Goal: Information Seeking & Learning: Learn about a topic

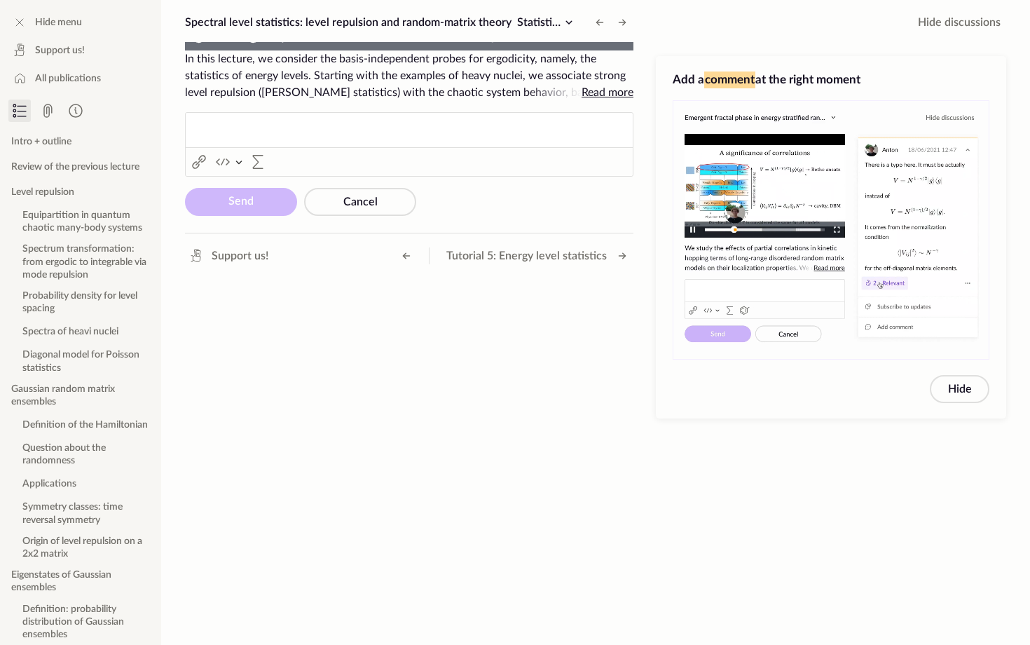
click at [367, 50] on video "To view this video please enable JavaScript, and consider upgrading to a web br…" at bounding box center [409, 50] width 448 height 0
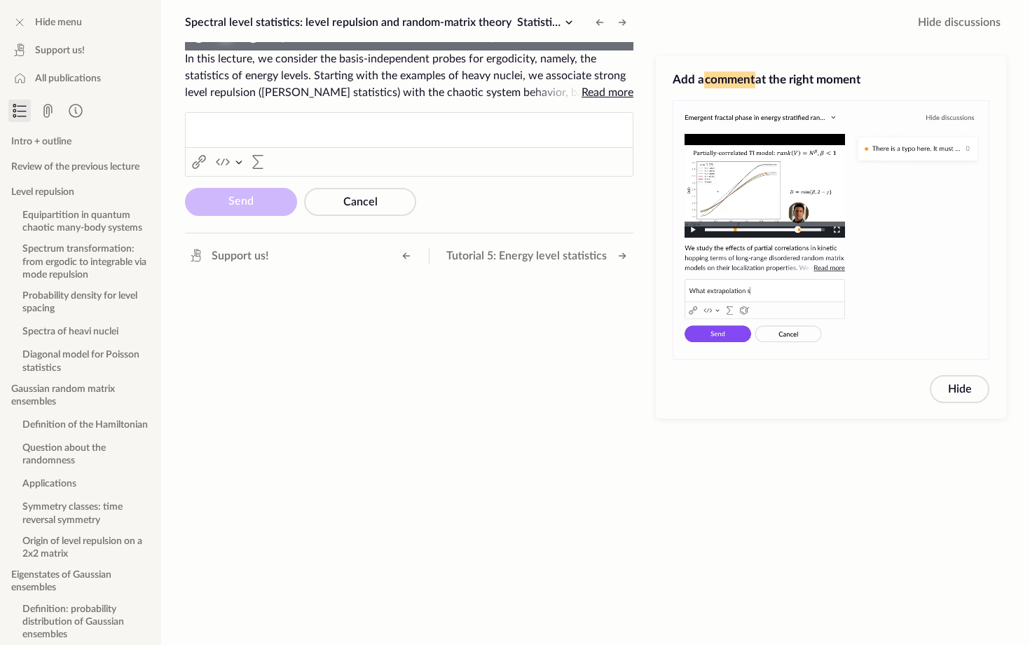
click at [226, 37] on span "Video Player" at bounding box center [226, 37] width 0 height 0
click at [624, 50] on video "To view this video please enable JavaScript, and consider upgrading to a web br…" at bounding box center [409, 50] width 448 height 0
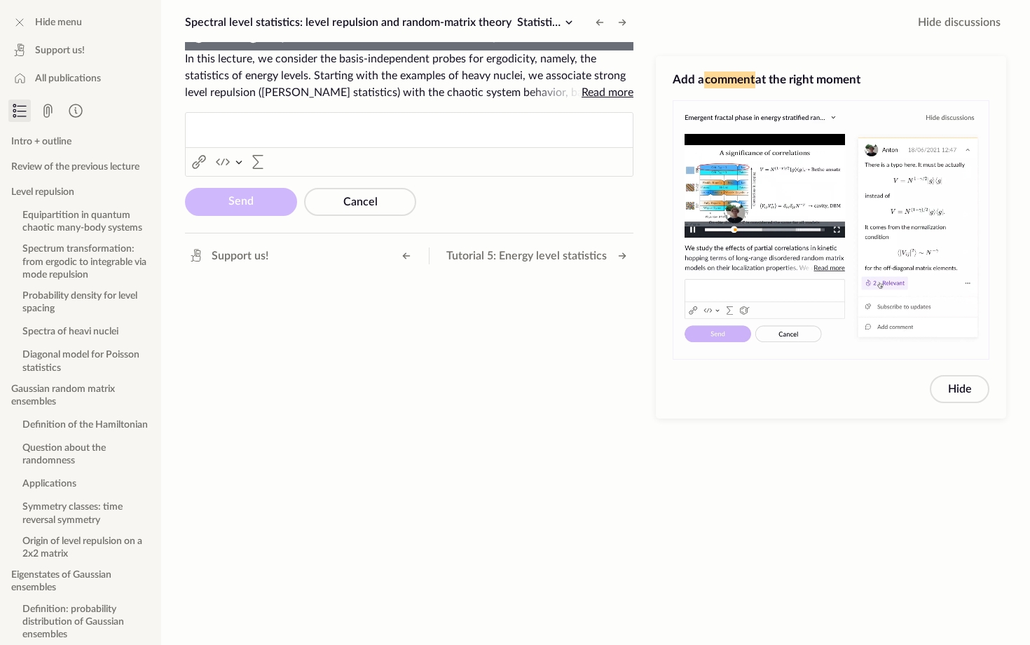
click at [331, 50] on video "To view this video please enable JavaScript, and consider upgrading to a web br…" at bounding box center [409, 50] width 448 height 0
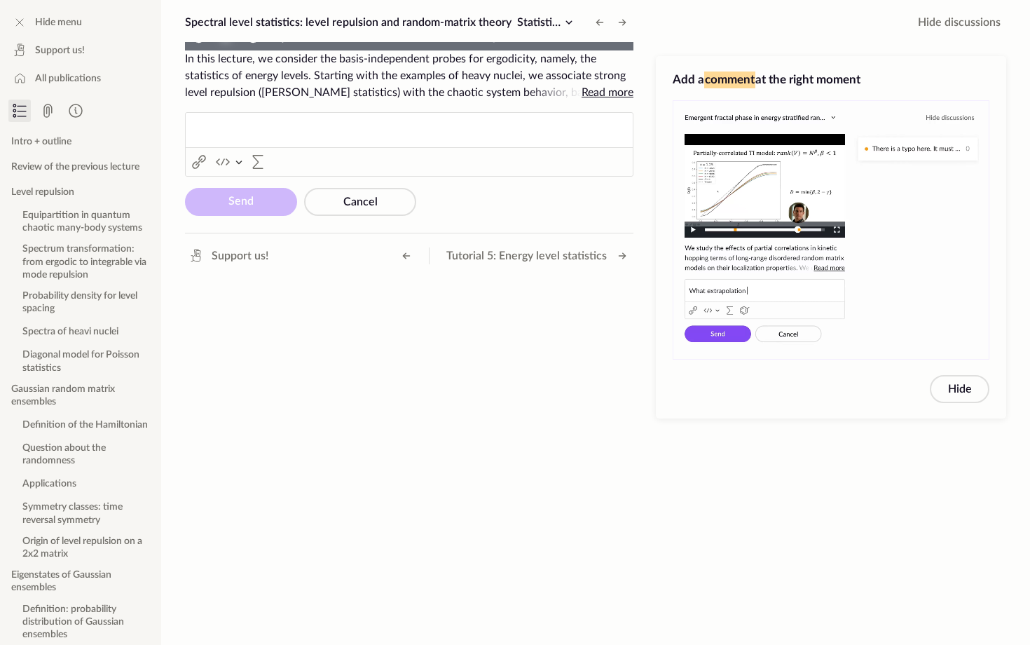
click at [226, 37] on span "Video Player" at bounding box center [226, 37] width 0 height 0
click at [245, 45] on img "Video Player" at bounding box center [253, 37] width 16 height 16
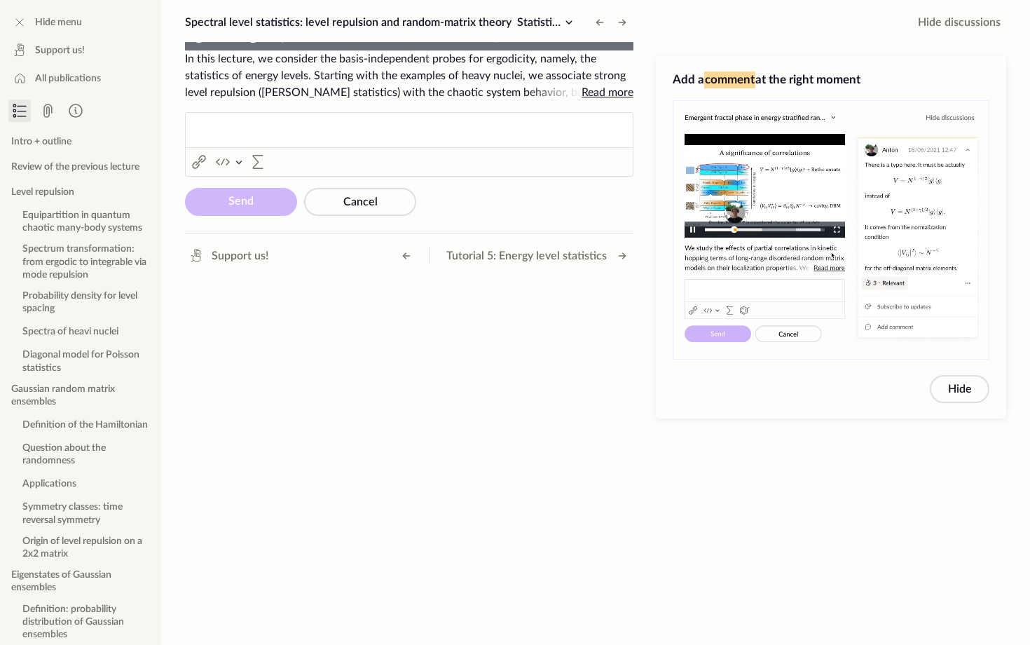
click at [245, 45] on img "Video Player" at bounding box center [253, 37] width 16 height 16
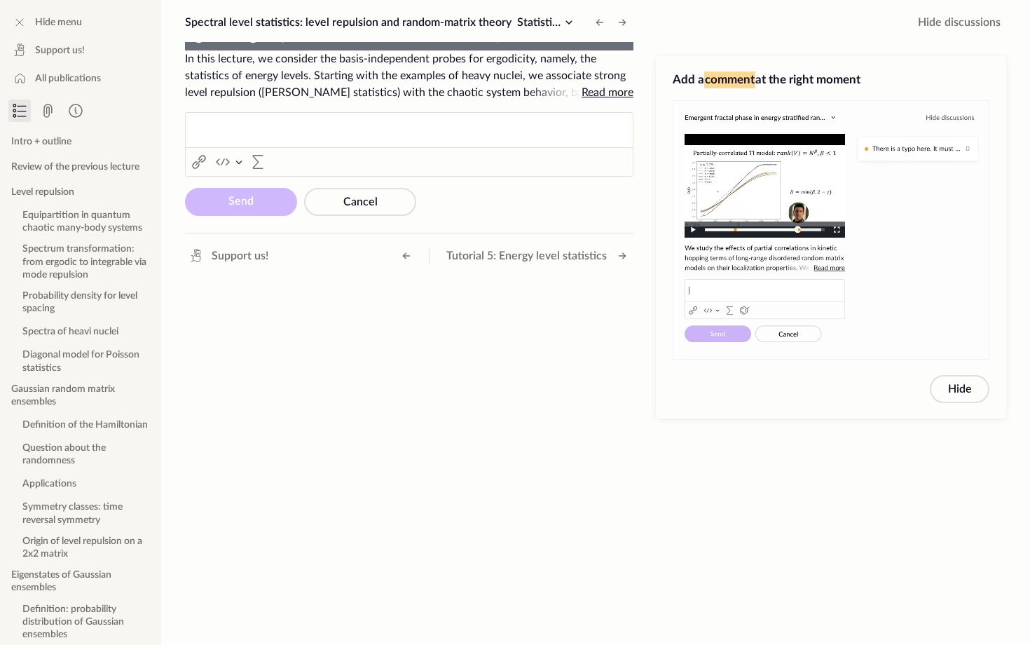
click at [245, 45] on img "Video Player" at bounding box center [253, 37] width 16 height 16
click at [191, 45] on img "Video Player" at bounding box center [199, 37] width 16 height 16
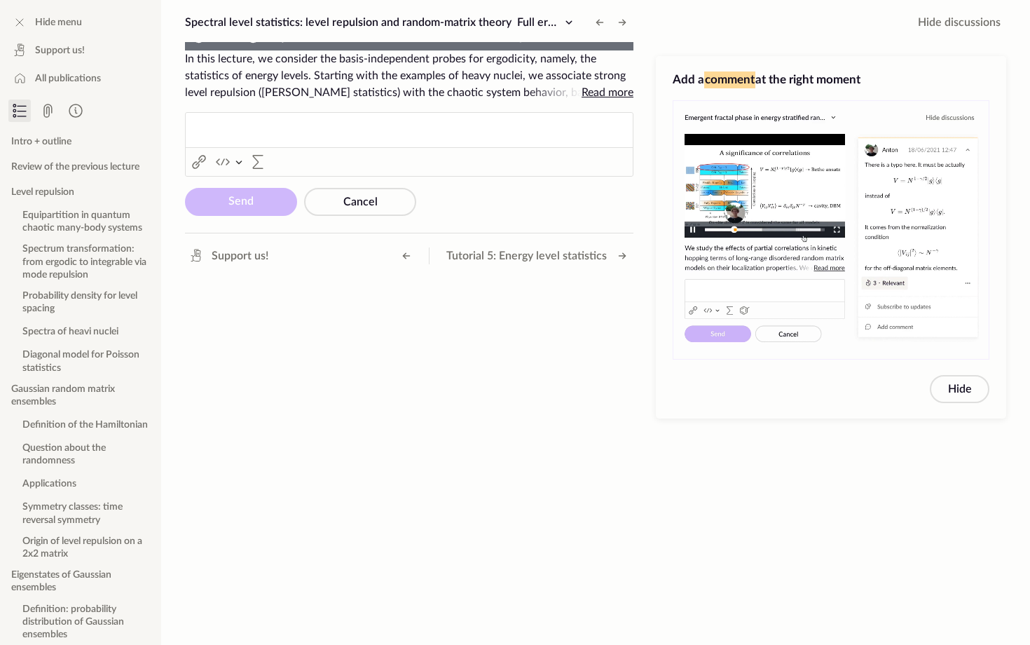
click at [191, 45] on img "Video Player" at bounding box center [199, 37] width 16 height 16
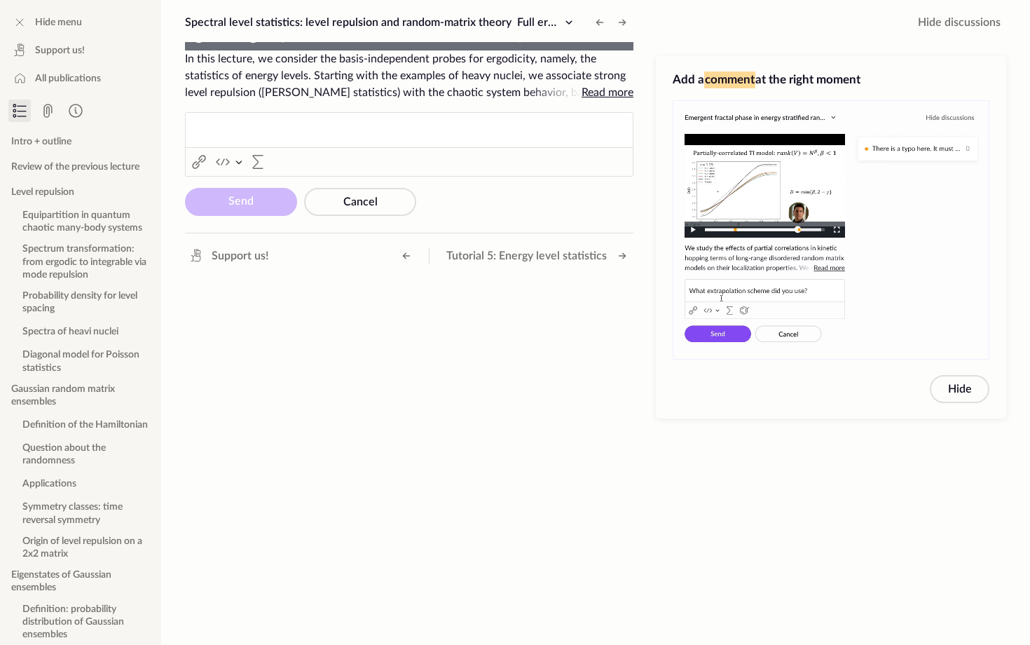
click at [245, 45] on img "Video Player" at bounding box center [253, 37] width 16 height 16
click at [413, 50] on video "To view this video please enable JavaScript, and consider upgrading to a web br…" at bounding box center [409, 50] width 448 height 0
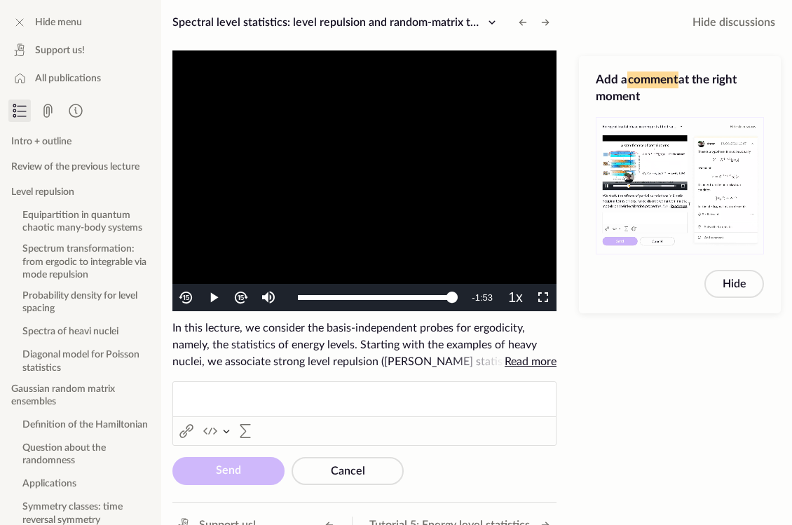
scroll to position [22, 0]
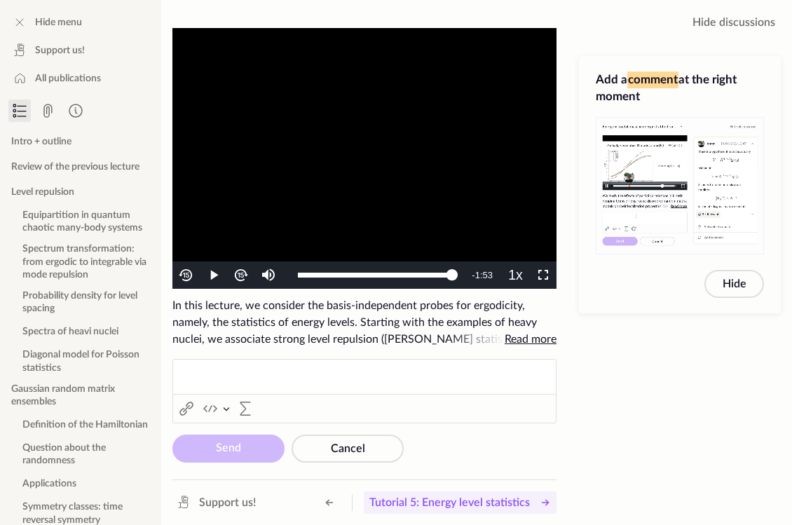
click at [438, 502] on span "Tutorial 5: Energy level statistics" at bounding box center [449, 502] width 160 height 17
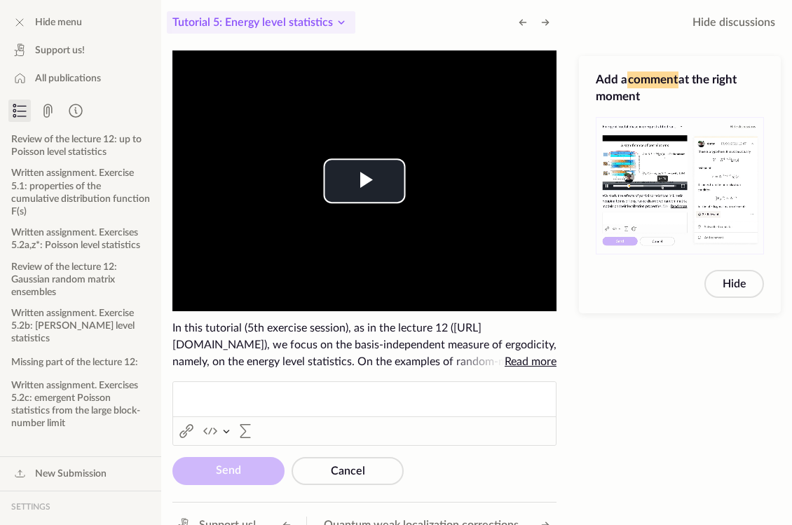
click at [338, 22] on icon at bounding box center [340, 22] width 5 height 3
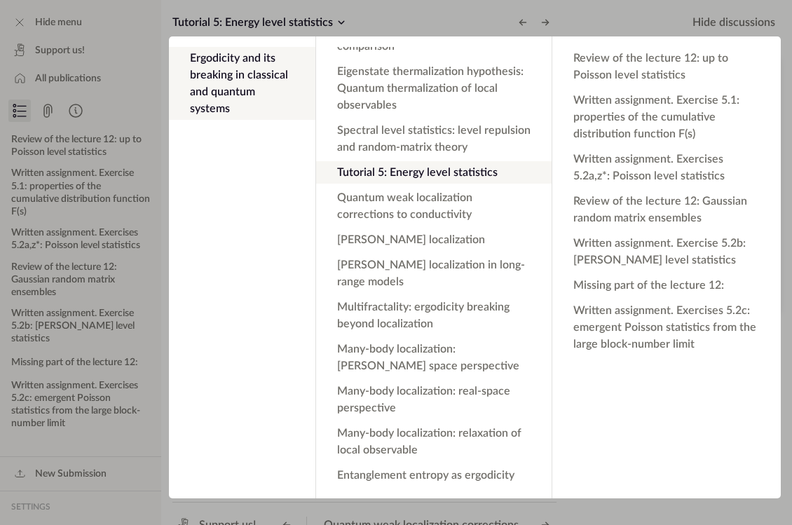
scroll to position [666, 0]
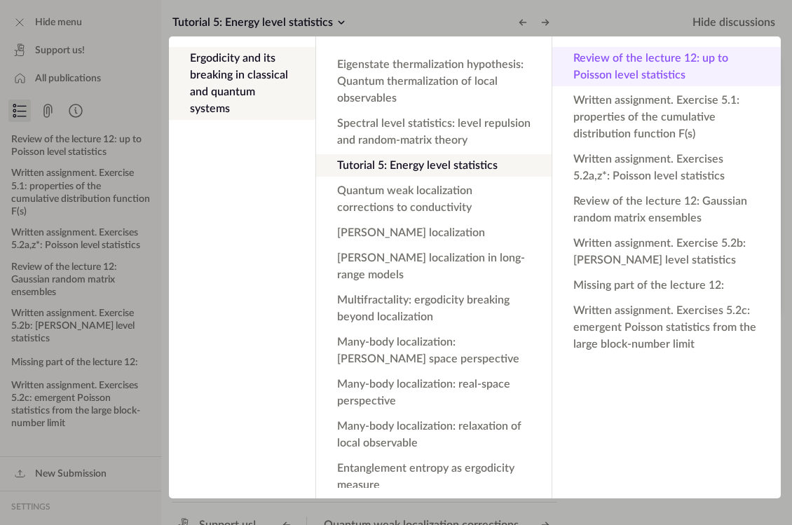
click at [694, 67] on button "Review of the lecture 12: up to Poisson level statistics" at bounding box center [666, 66] width 228 height 39
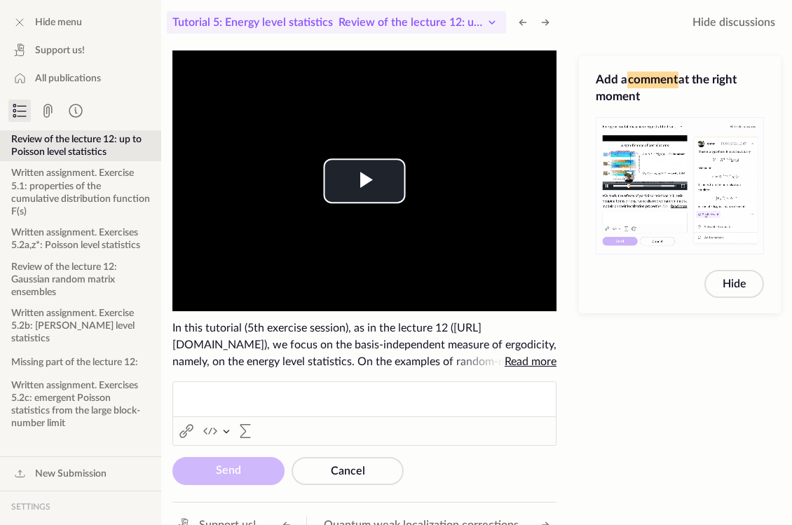
click at [495, 22] on icon at bounding box center [491, 22] width 17 height 17
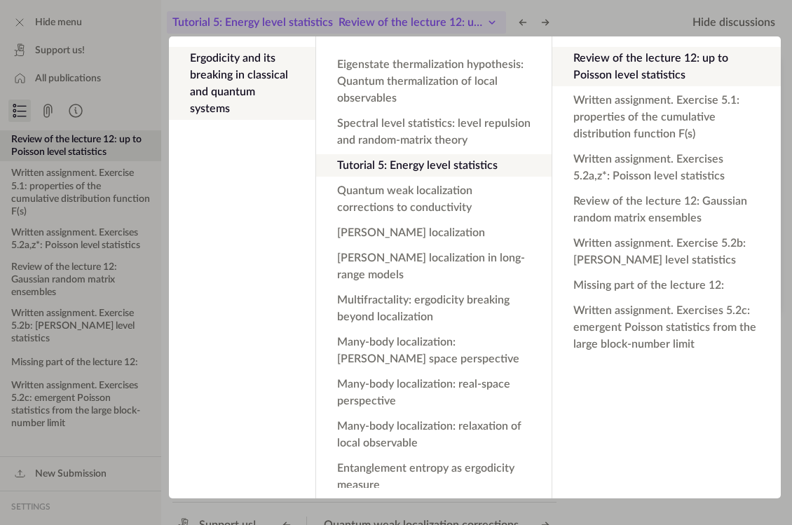
click at [495, 22] on app-backdrop at bounding box center [396, 262] width 792 height 525
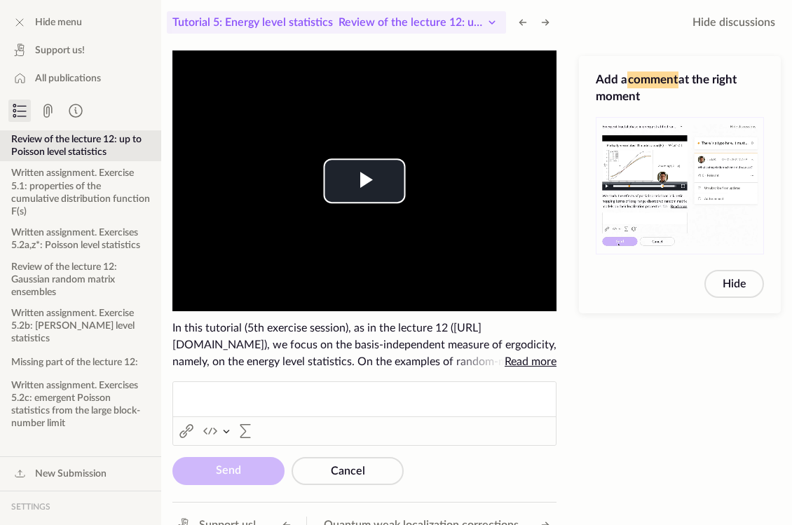
click at [423, 28] on span "Review of the lecture 12: up to Poisson level statistics" at bounding box center [473, 22] width 270 height 11
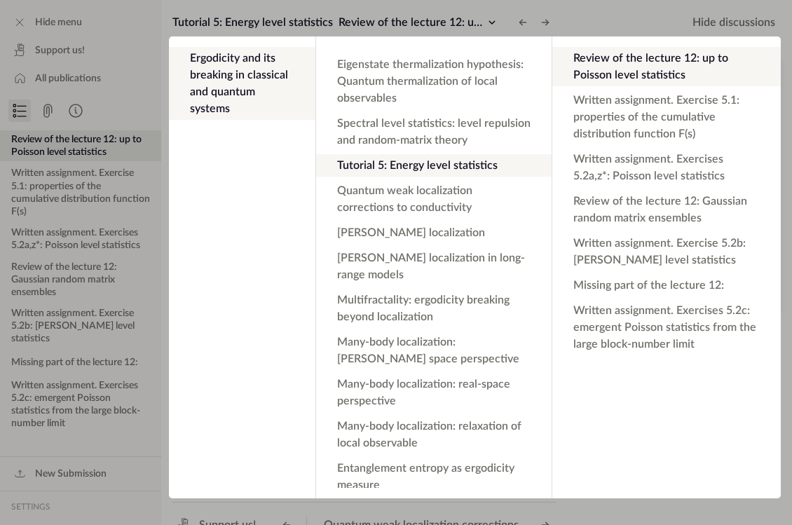
click at [400, 154] on button "Tutorial 5: Energy level statistics" at bounding box center [433, 165] width 235 height 22
click at [437, 21] on app-backdrop at bounding box center [396, 262] width 792 height 525
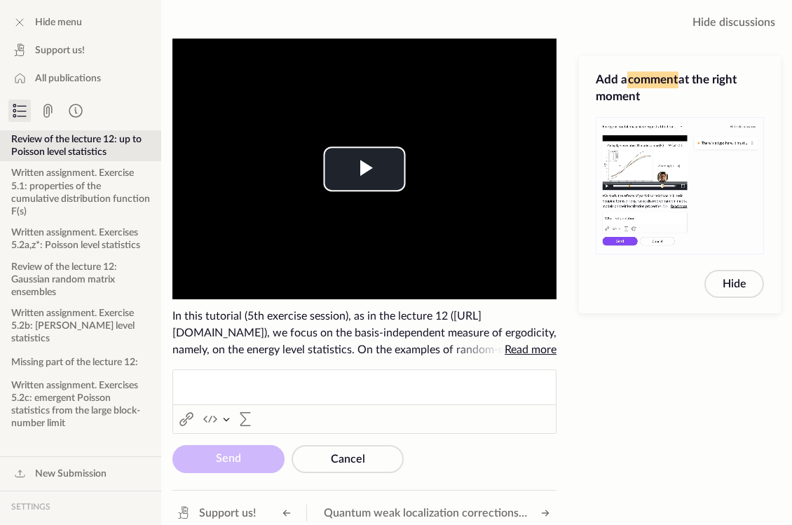
scroll to position [13, 0]
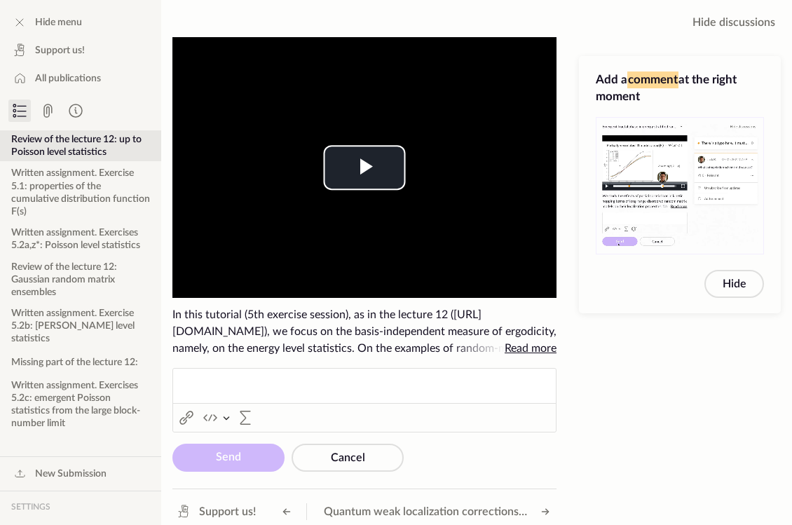
click at [527, 348] on span "Read more" at bounding box center [530, 348] width 52 height 11
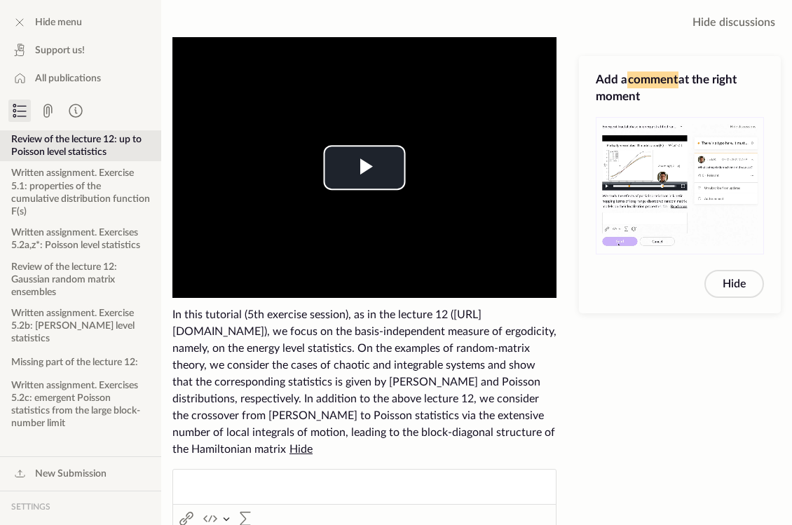
scroll to position [0, 0]
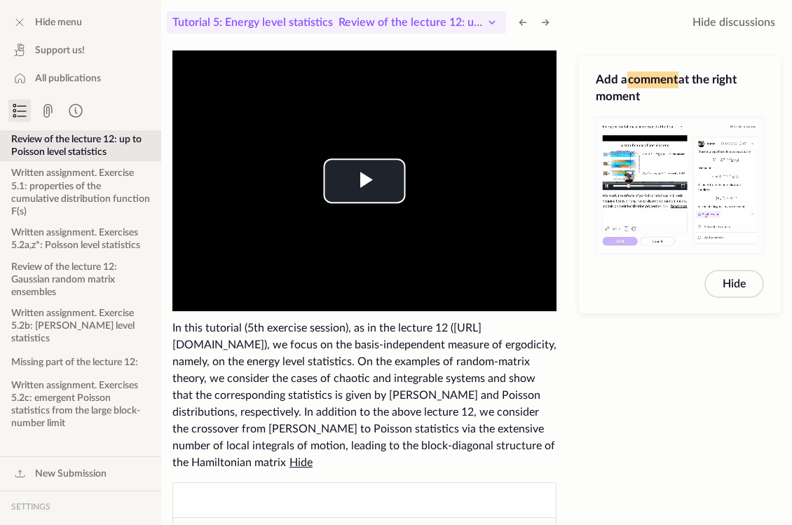
click at [398, 22] on span "Review of the lecture 12: up to Poisson level statistics" at bounding box center [473, 22] width 270 height 11
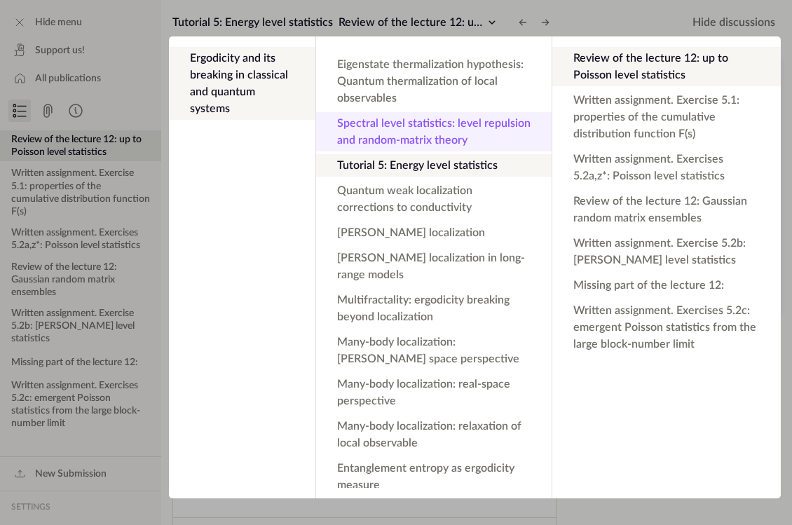
click at [416, 112] on button "Spectral level statistics: level repulsion and random-matrix theory" at bounding box center [433, 131] width 235 height 39
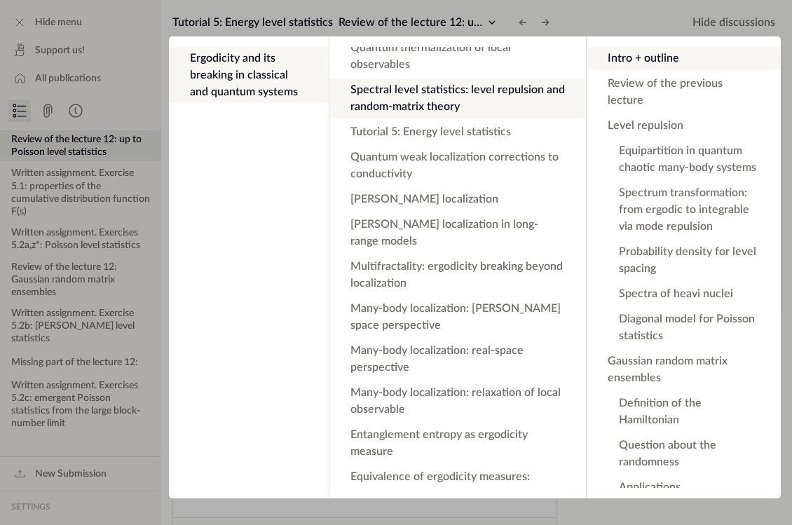
click at [424, 78] on button "Spectral level statistics: level repulsion and random-matrix theory" at bounding box center [457, 97] width 256 height 39
click at [376, 25] on app-backdrop at bounding box center [396, 262] width 792 height 525
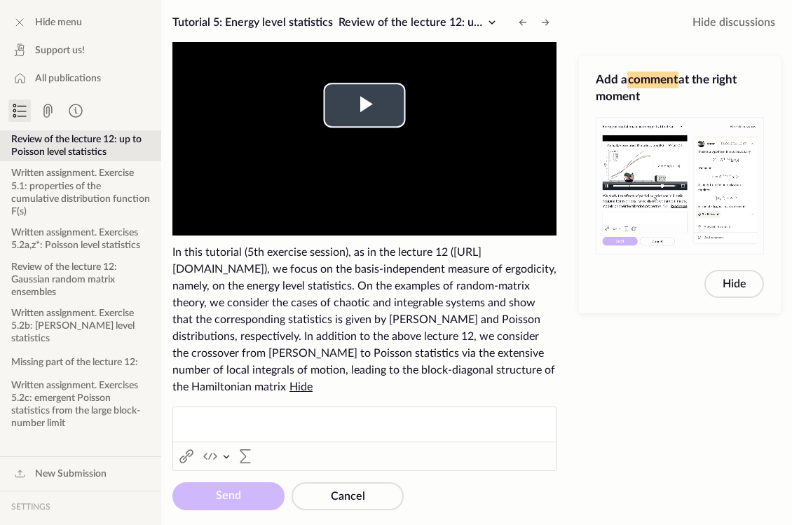
scroll to position [71, 0]
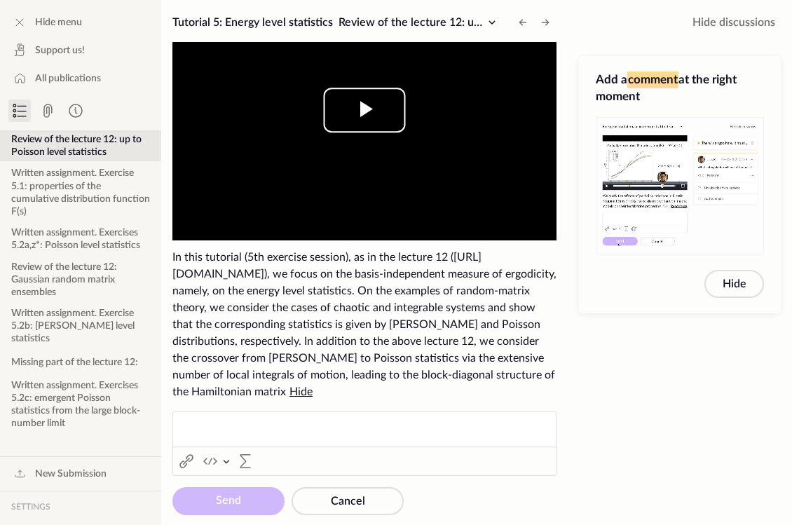
click at [364, 110] on span "Video Player" at bounding box center [364, 110] width 0 height 0
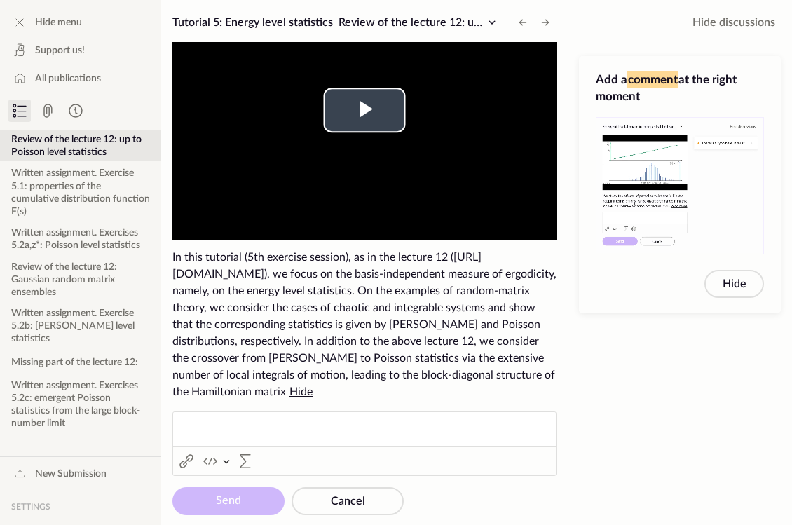
scroll to position [50, 0]
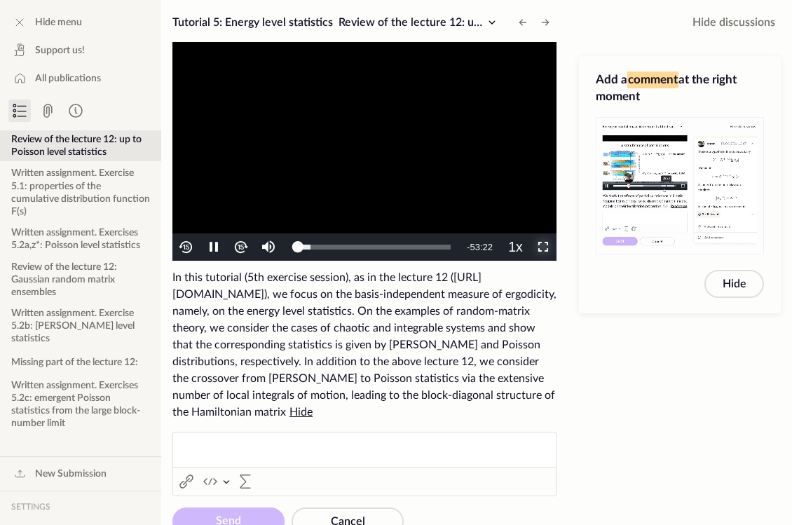
click at [543, 247] on span "Video Player" at bounding box center [543, 247] width 0 height 0
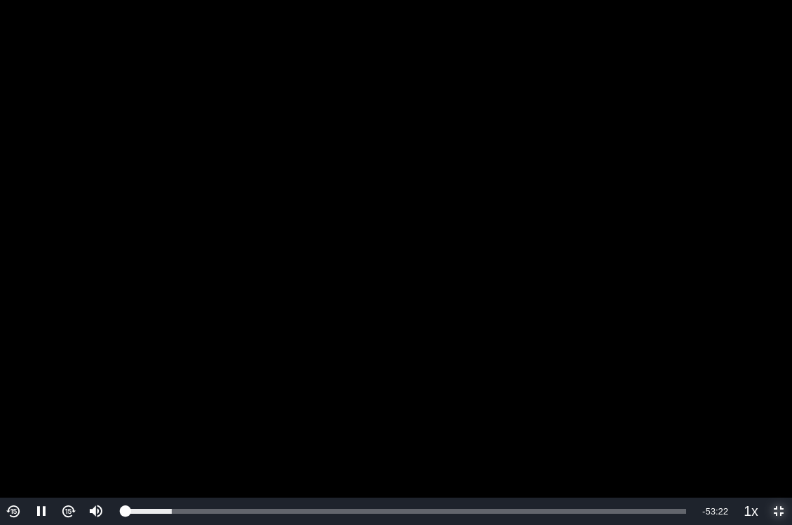
scroll to position [547, 0]
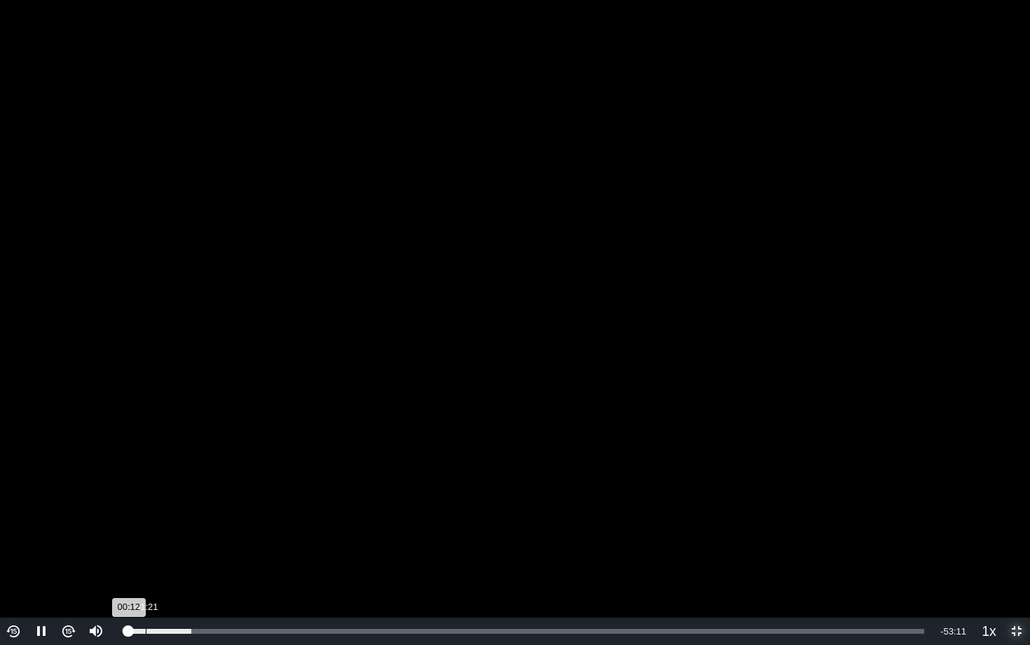
click at [146, 632] on div "01:21" at bounding box center [146, 631] width 1 height 5
click at [170, 630] on div "02:57" at bounding box center [170, 631] width 1 height 5
click at [191, 633] on div "04:21" at bounding box center [191, 631] width 1 height 5
click at [202, 630] on div "Loaded : 15.50% 05:11 04:23" at bounding box center [524, 631] width 799 height 5
click at [215, 631] on div "Loaded : 17.71% 05:59 05:18" at bounding box center [524, 631] width 799 height 5
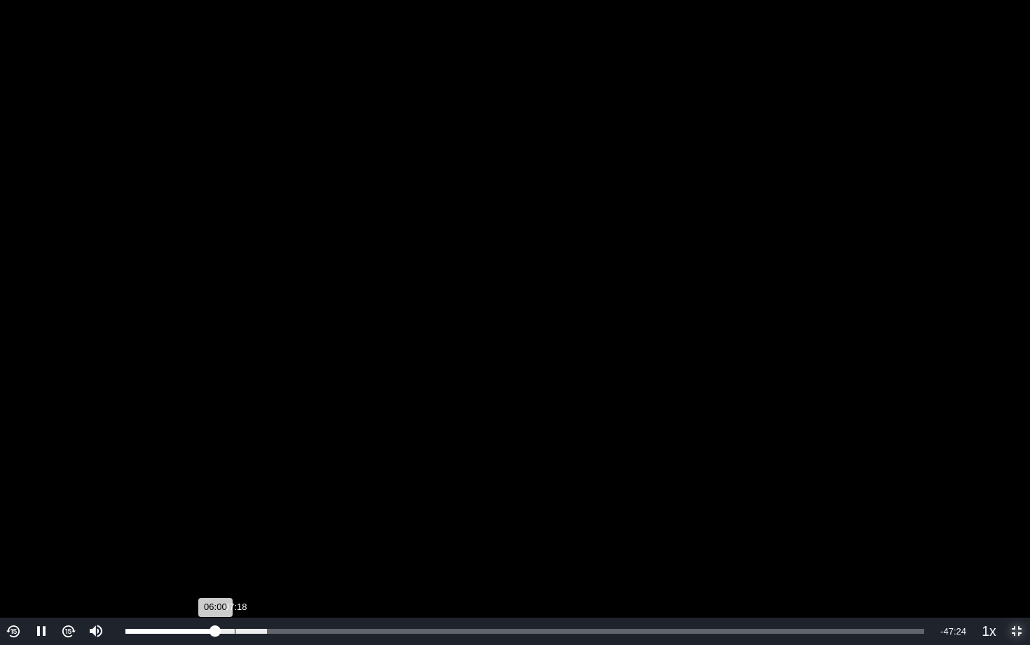
click at [235, 632] on div "07:18" at bounding box center [235, 631] width 1 height 5
click at [41, 631] on span "Video Player" at bounding box center [41, 631] width 0 height 0
click at [261, 629] on div "09:05" at bounding box center [261, 631] width 1 height 5
click at [290, 629] on div "Loaded : 23.23% 11:00 09:05" at bounding box center [524, 631] width 799 height 5
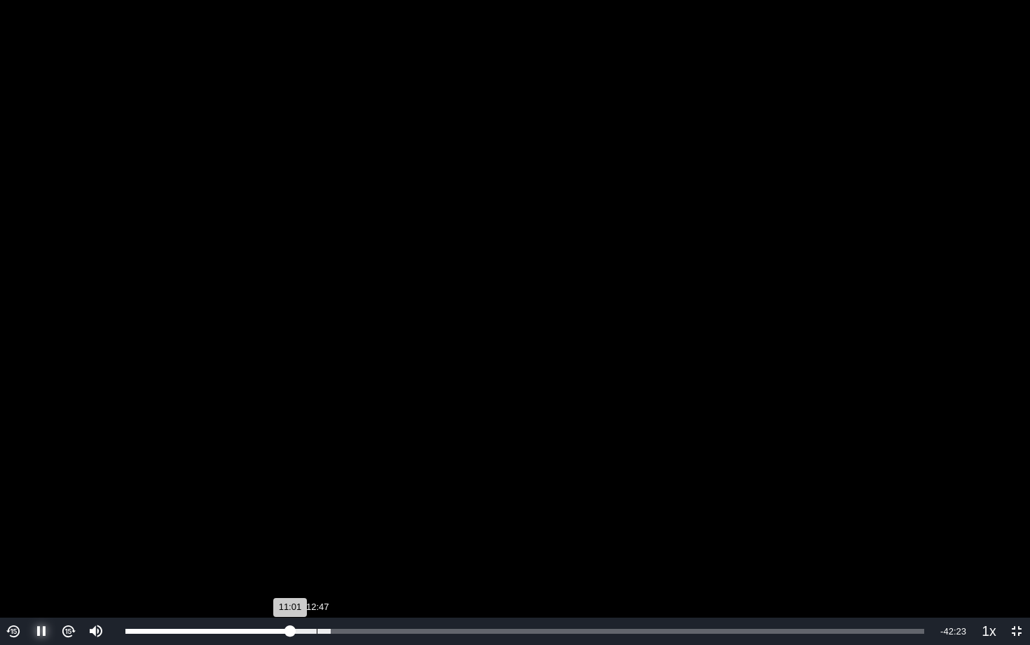
click at [317, 627] on div "Loaded : 25.72% 12:47 11:01" at bounding box center [524, 630] width 813 height 27
click at [350, 628] on div "Loaded : 28.76% 14:56 12:55" at bounding box center [524, 630] width 813 height 27
click at [386, 628] on div "Loaded : 36.01% 17:25 15:05" at bounding box center [524, 630] width 813 height 27
click at [436, 626] on div "Loaded : 36.01% 20:47 17:25" at bounding box center [524, 630] width 813 height 27
click at [483, 627] on div "Loaded : 41.62% 23:02 20:47" at bounding box center [524, 630] width 813 height 27
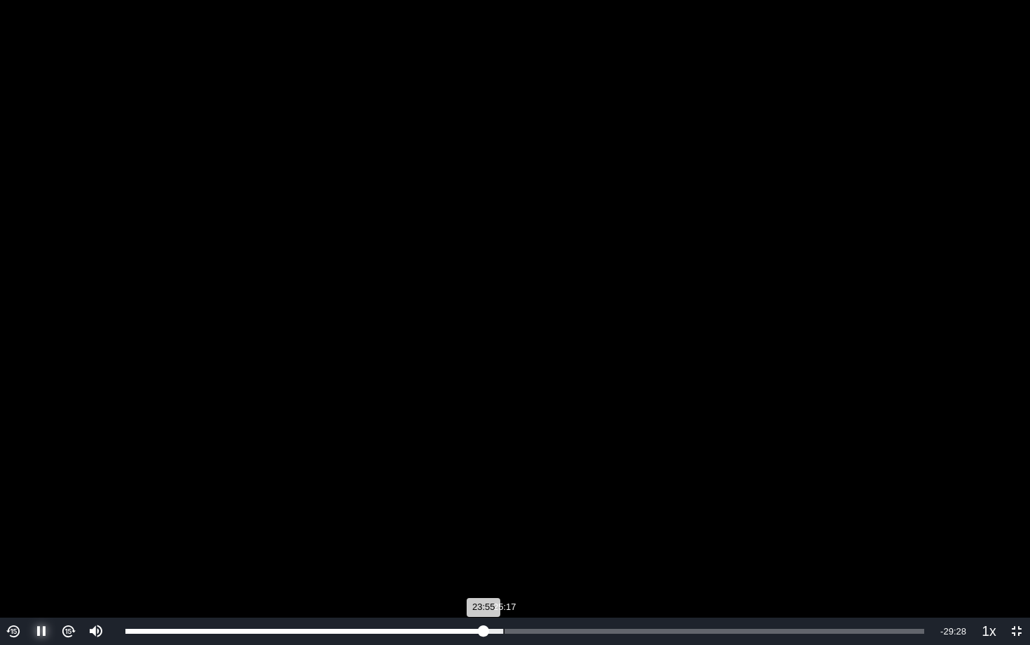
click at [503, 627] on div "Loaded : 47.30% 25:17 23:55" at bounding box center [524, 630] width 813 height 27
click at [535, 630] on div "27:23" at bounding box center [535, 631] width 1 height 5
click at [567, 631] on div "29:30" at bounding box center [567, 631] width 1 height 5
click at [595, 626] on div "Loaded : 59.95% 31:14 29:31" at bounding box center [524, 630] width 813 height 27
click at [632, 629] on div "Loaded : 62.99% 33:51 31:23" at bounding box center [524, 631] width 799 height 5
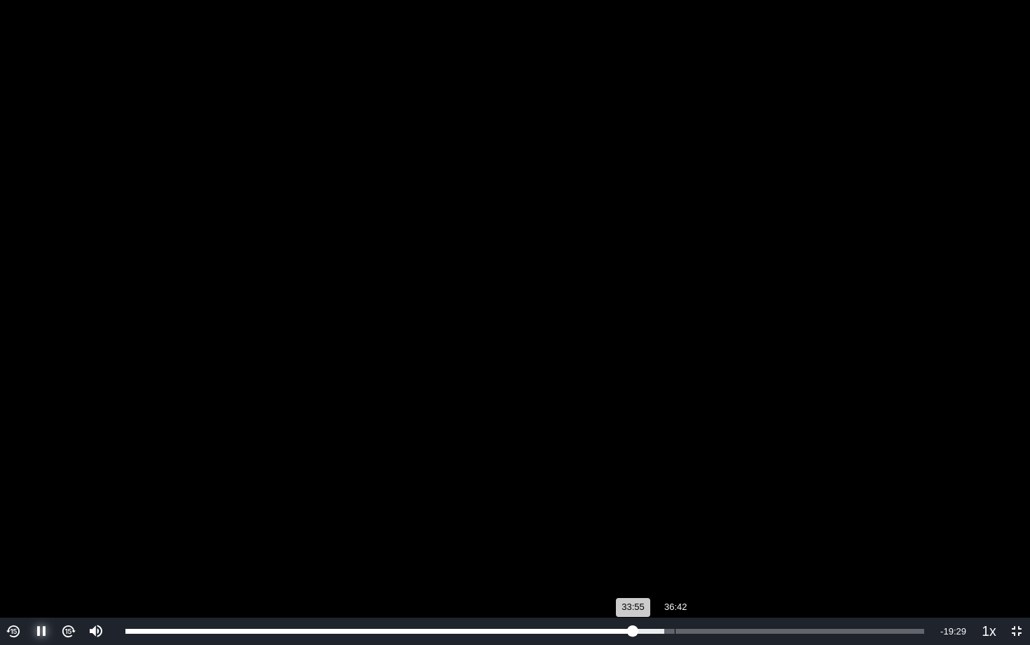
click at [675, 629] on div "Loaded : 67.41% 36:42 33:55" at bounding box center [524, 631] width 799 height 5
click at [708, 624] on div "Loaded : 75.12% 38:57 38:57" at bounding box center [524, 630] width 813 height 27
click at [740, 636] on div "Loaded : 75.12% 41:01 39:44" at bounding box center [524, 630] width 813 height 27
click at [736, 629] on div "41:10" at bounding box center [433, 631] width 616 height 5
click at [729, 629] on div "40:48" at bounding box center [430, 631] width 610 height 5
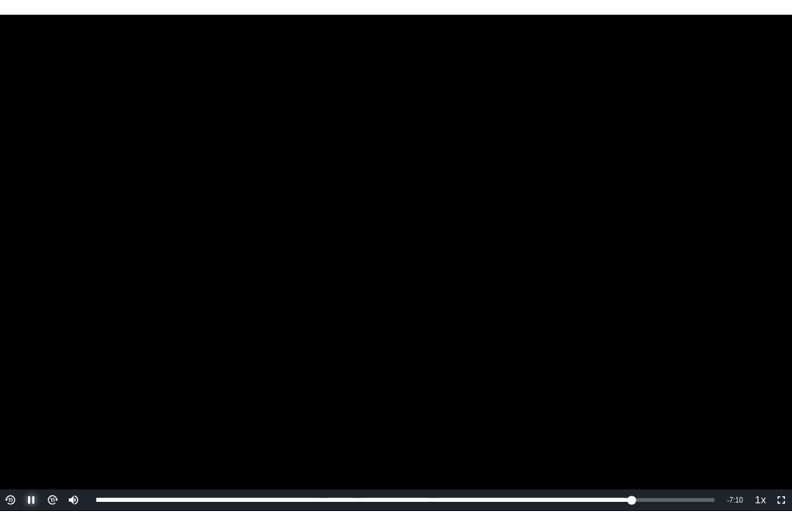
scroll to position [666, 0]
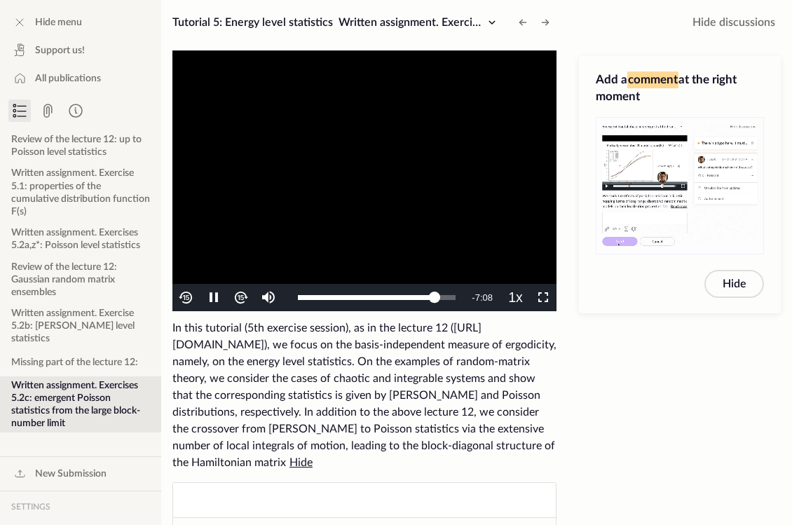
click at [434, 221] on video "To view this video please enable JavaScript, and consider upgrading to a web br…" at bounding box center [364, 180] width 384 height 261
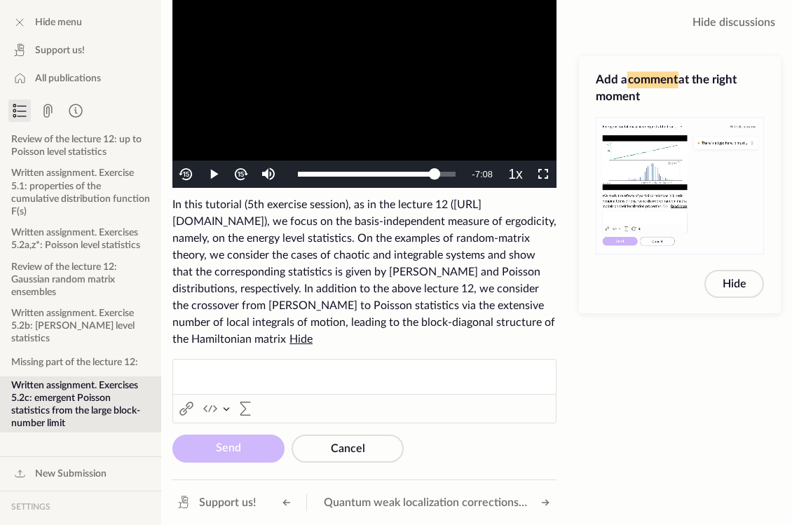
scroll to position [123, 0]
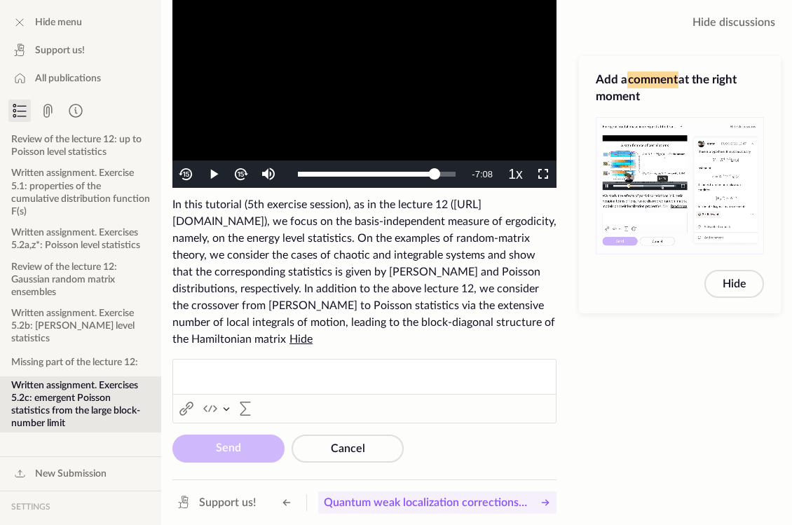
click at [412, 499] on span "Quantum weak localization corrections to conductivity" at bounding box center [427, 502] width 206 height 17
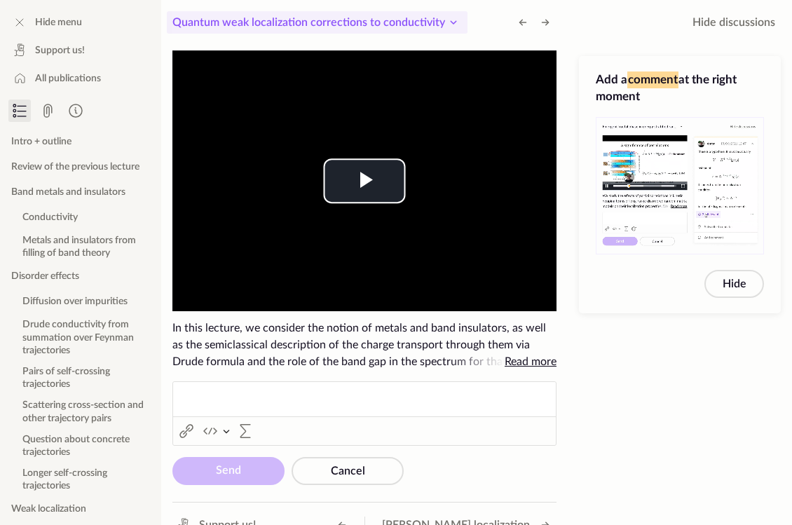
click at [335, 24] on span "Quantum weak localization corrections to conductivity" at bounding box center [308, 22] width 273 height 11
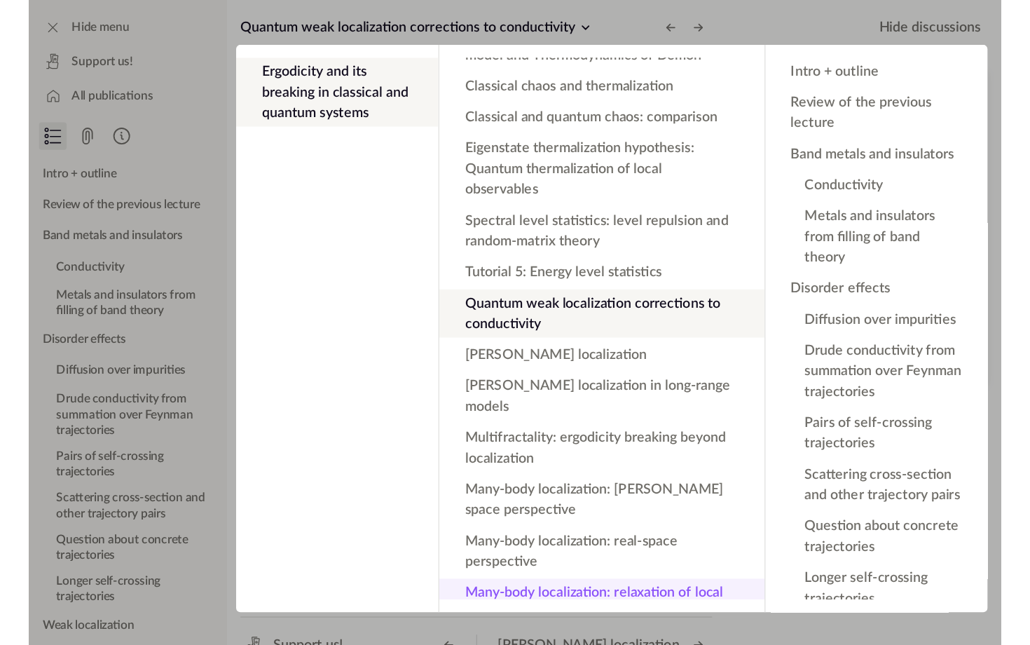
scroll to position [511, 0]
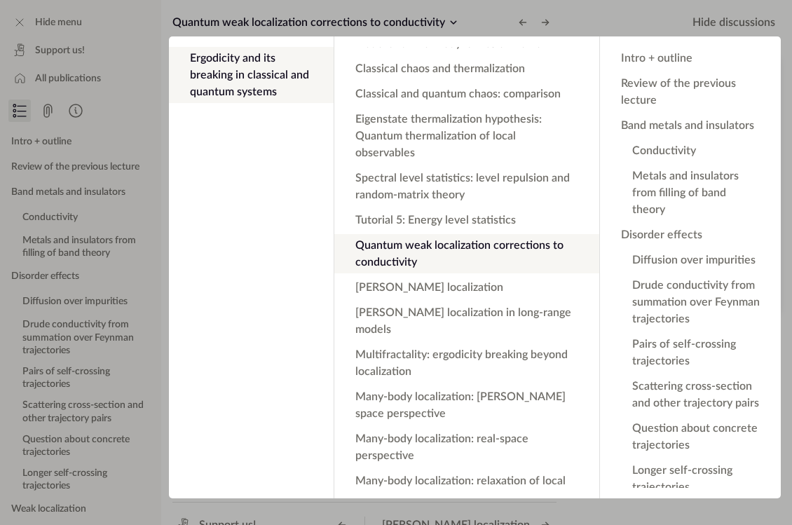
click at [417, 19] on app-backdrop at bounding box center [396, 262] width 792 height 525
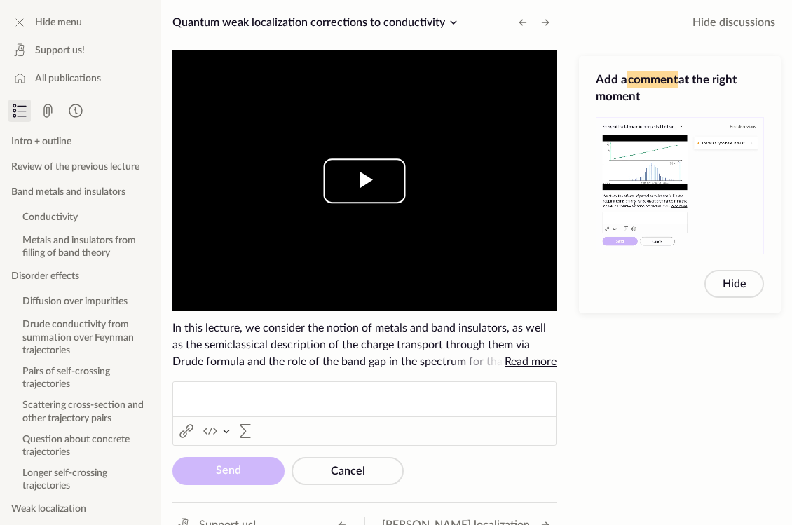
click at [364, 181] on span "Video Player" at bounding box center [364, 181] width 0 height 0
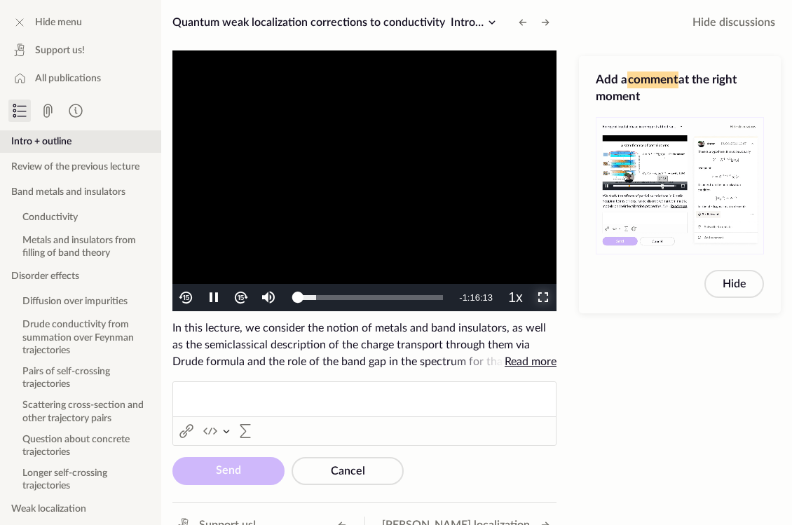
click at [543, 298] on span "Video Player" at bounding box center [543, 298] width 0 height 0
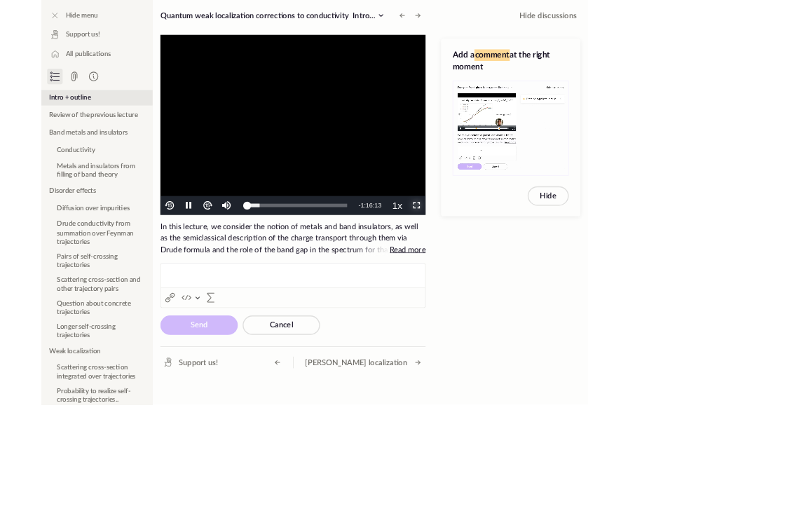
scroll to position [462, 0]
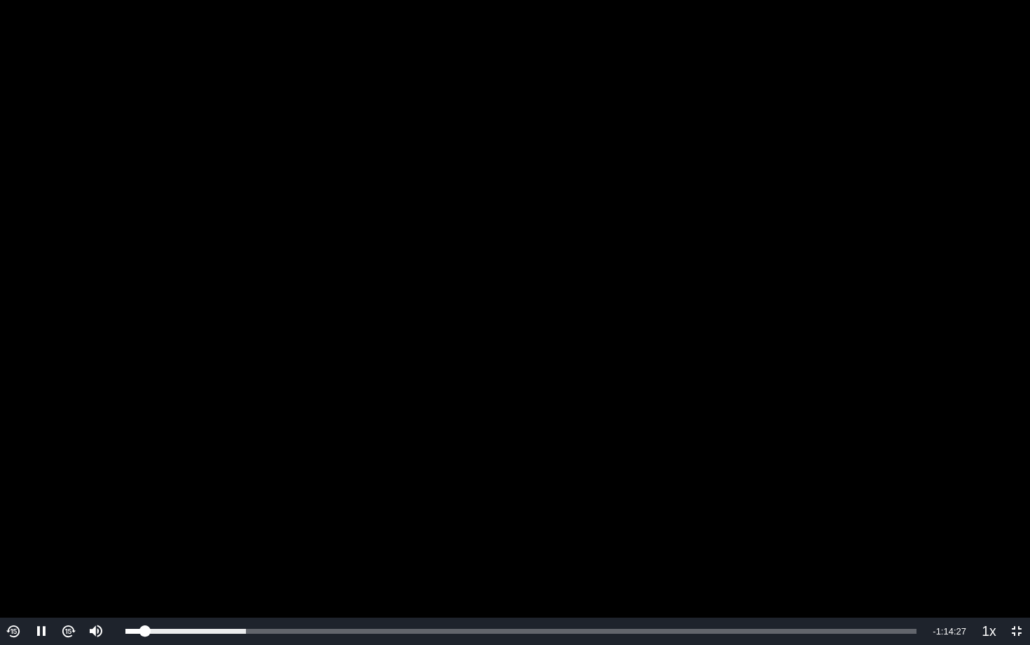
click at [540, 378] on video "To view this video please enable JavaScript, and consider upgrading to a web br…" at bounding box center [515, 322] width 1030 height 645
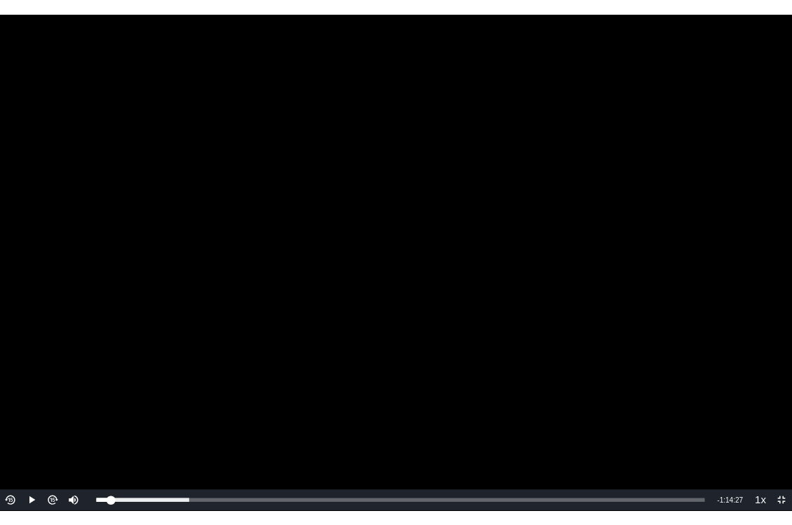
scroll to position [511, 0]
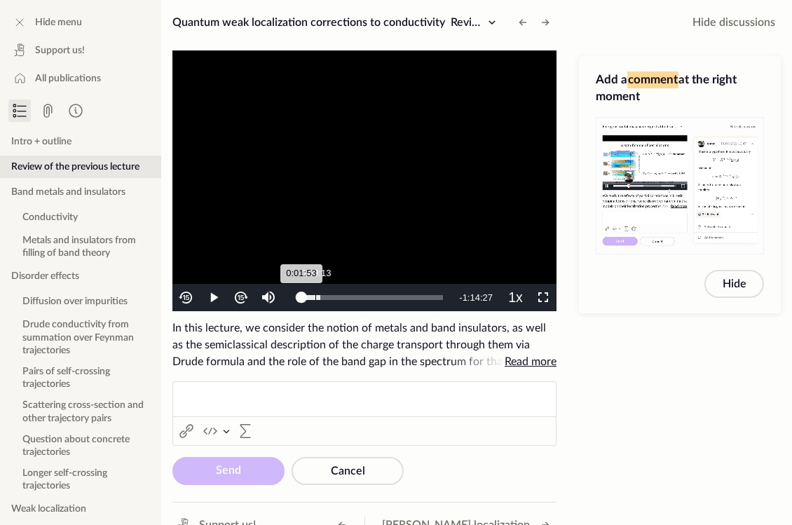
click at [315, 299] on div "0:09:13" at bounding box center [315, 297] width 1 height 5
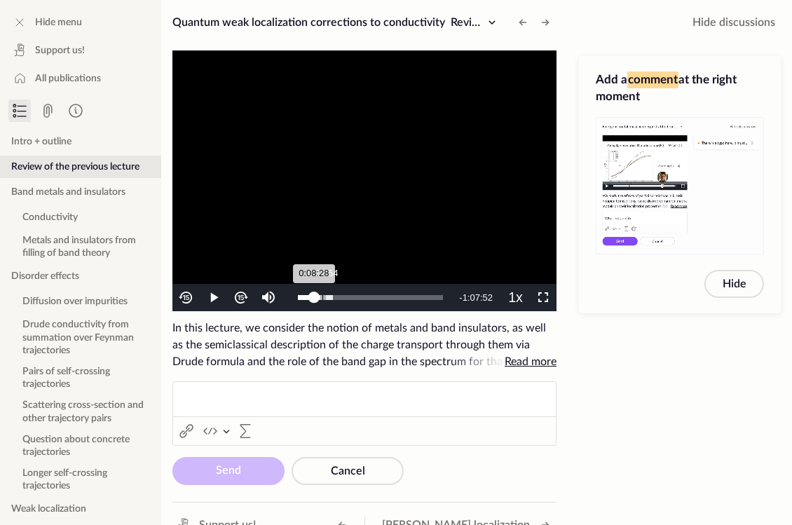
click at [322, 298] on div "0:12:54" at bounding box center [322, 297] width 1 height 5
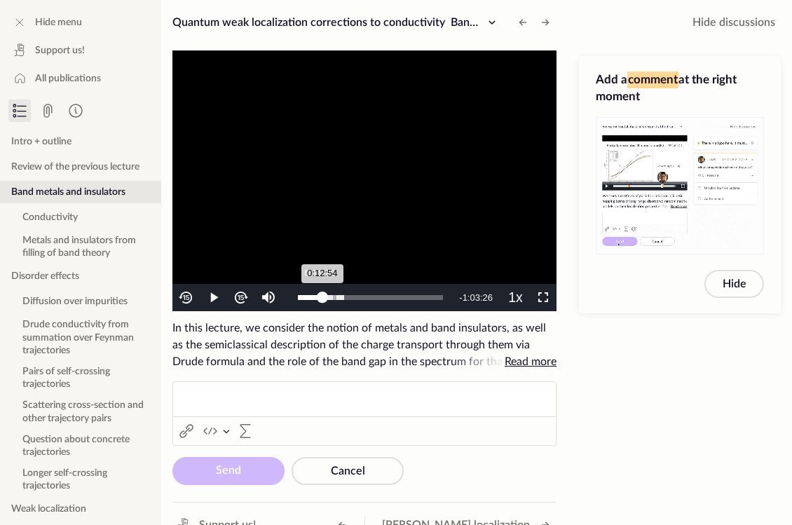
click at [319, 297] on div "0:12:54" at bounding box center [310, 297] width 25 height 5
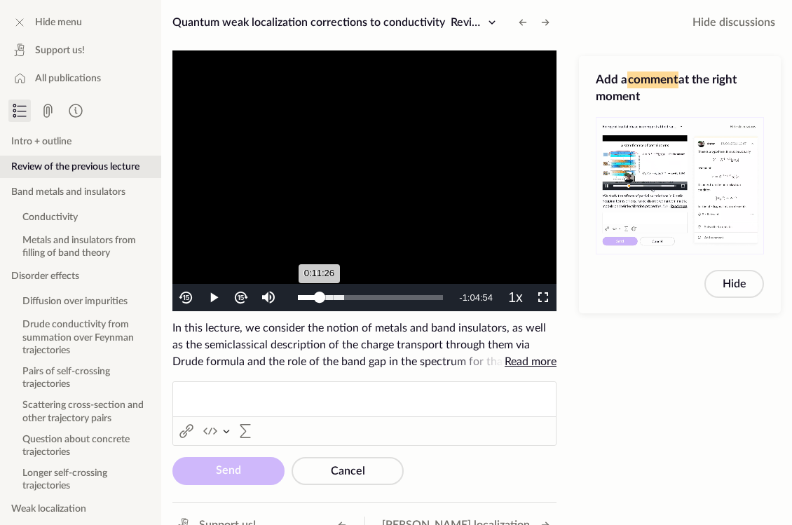
click at [317, 296] on div "0:11:26" at bounding box center [309, 297] width 22 height 5
